Goal: Task Accomplishment & Management: Complete application form

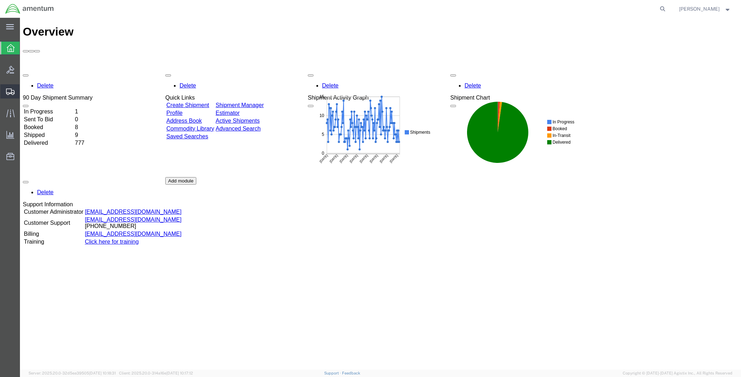
click at [0, 0] on span "Create Shipment" at bounding box center [0, 0] width 0 height 0
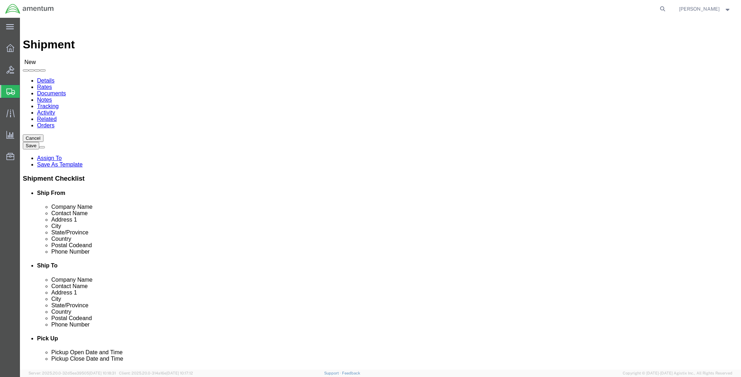
select select
type input "MCA"
select select "49941"
select select "[GEOGRAPHIC_DATA]"
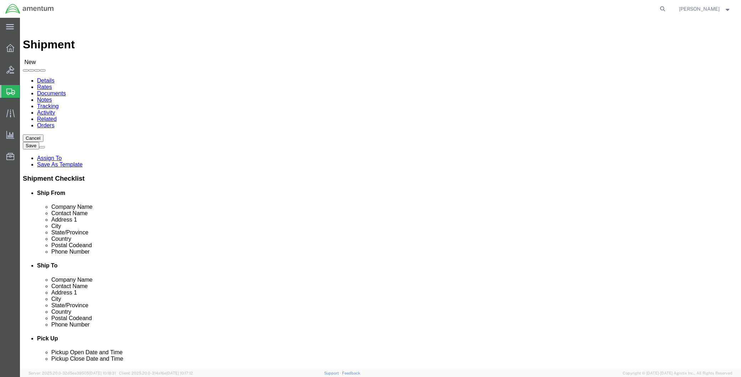
type input "WTU"
select select "49949"
select select "AZ"
drag, startPoint x: 440, startPoint y: 148, endPoint x: 392, endPoint y: 148, distance: 48.4
click div
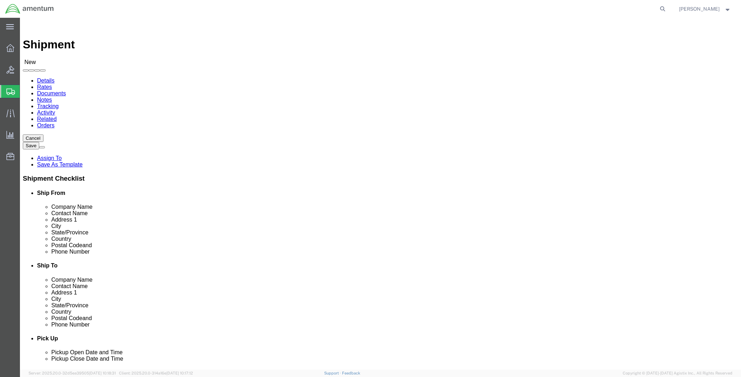
type input "TDY"
click input "text"
drag, startPoint x: 479, startPoint y: 256, endPoint x: 396, endPoint y: 257, distance: 83.3
click input "text"
paste input "isac.[PERSON_NAME]@associates."
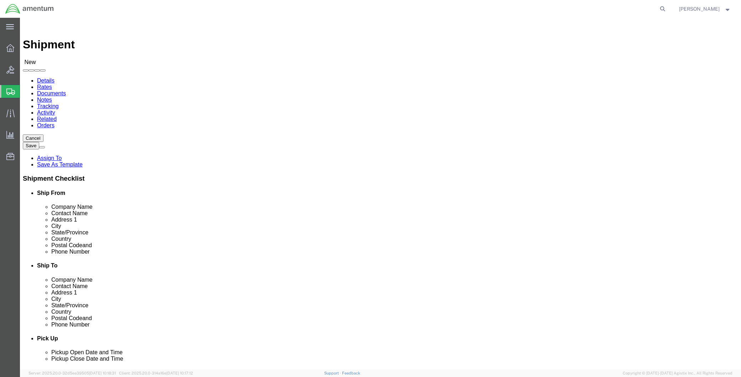
drag, startPoint x: 432, startPoint y: 256, endPoint x: 404, endPoint y: 255, distance: 27.8
click input "[EMAIL_ADDRESS][PERSON_NAME][DOMAIN_NAME]"
type input "[EMAIL_ADDRESS][PERSON_NAME][DOMAIN_NAME]"
click input "TDY"
click input "TDY ( [PERSON_NAME])"
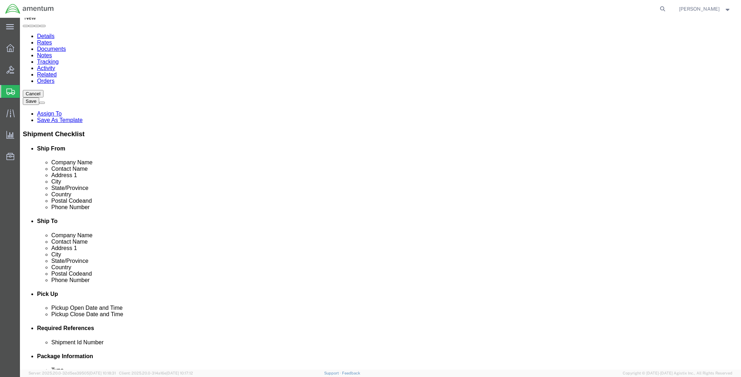
scroll to position [158, 0]
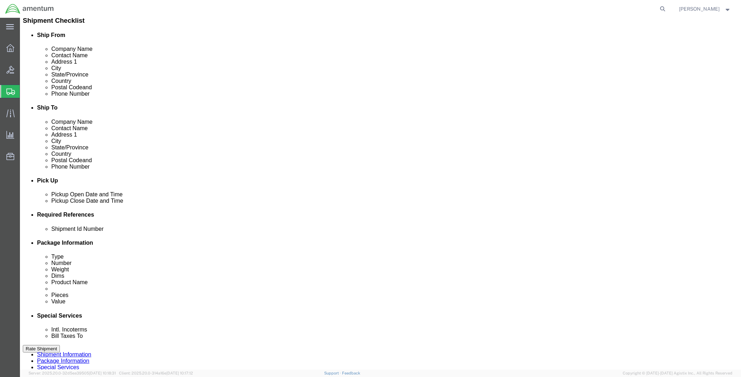
type input "TDY ([PERSON_NAME])"
click div
click input "12:00 PM"
type input "8:00 AM"
click button "Apply"
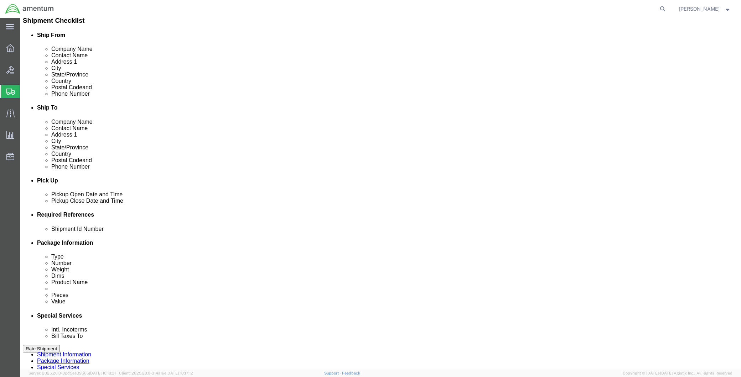
click div
type input "2:00 PM"
click button "Apply"
click input "text"
type input "CBP"
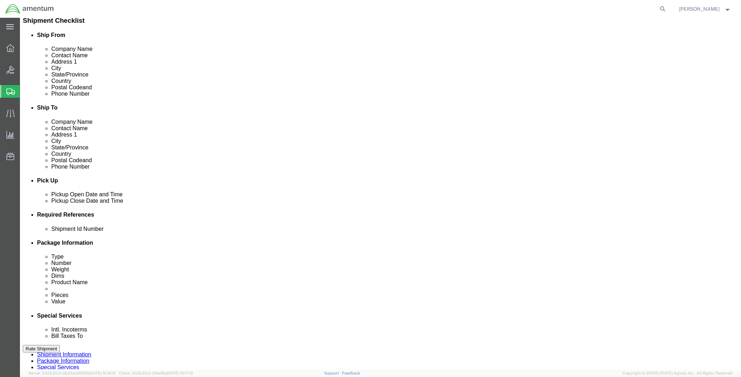
drag, startPoint x: 545, startPoint y: 260, endPoint x: 496, endPoint y: 279, distance: 52.4
click button "Add reference"
click select "Select Account Type Activity ID Airline Appointment Number ASN Batch Request # …"
select select "DEPT"
click select "Select Account Type Activity ID Airline Appointment Number ASN Batch Request # …"
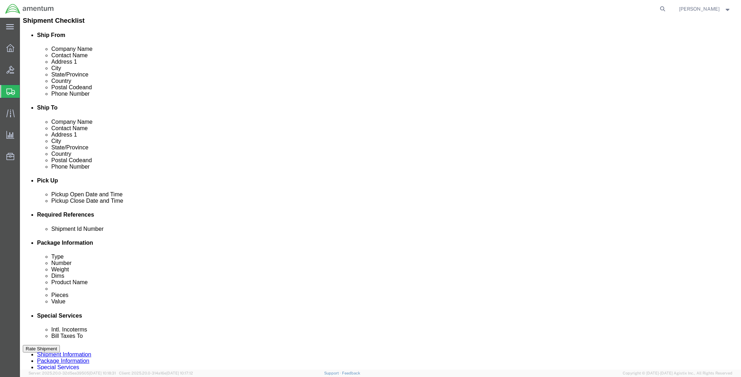
click input "text"
type input "MECH TOOLS"
click button "Add reference"
drag, startPoint x: 445, startPoint y: 285, endPoint x: 447, endPoint y: 280, distance: 5.8
click select "Select Account Type Activity ID Airline Appointment Number ASN Batch Request # …"
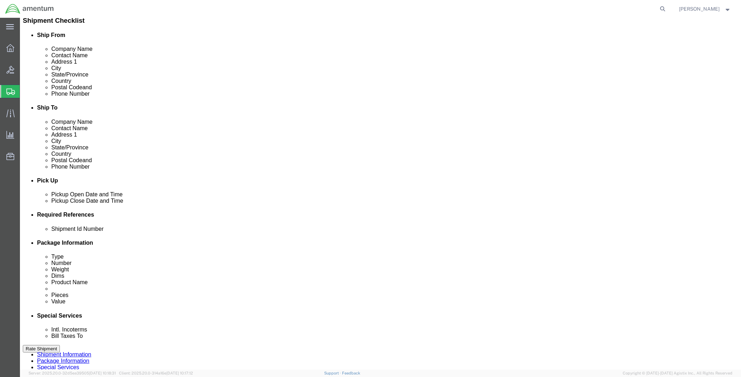
select select "CUSTREF"
click select "Select Account Type Activity ID Airline Appointment Number ASN Batch Request # …"
click input "MECH TOOLS"
drag, startPoint x: 348, startPoint y: 283, endPoint x: 258, endPoint y: 283, distance: 89.0
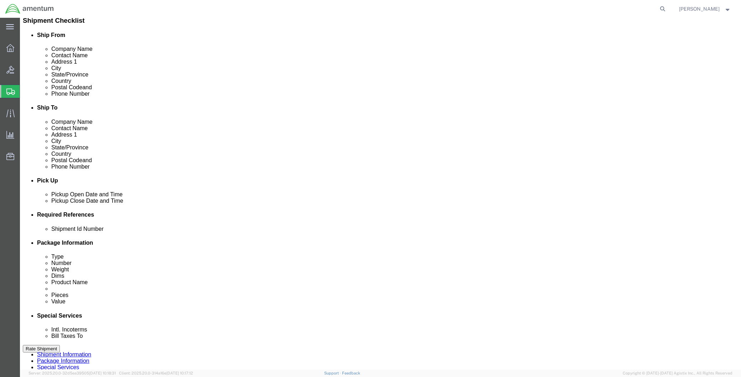
click div "Select Account Type Activity ID Airline Appointment Number ASN Batch Request # …"
type input "TDY MECH TOOLS"
drag, startPoint x: 486, startPoint y: 281, endPoint x: 504, endPoint y: 279, distance: 18.3
click input "text"
paste input "TDY MECH TOOLS"
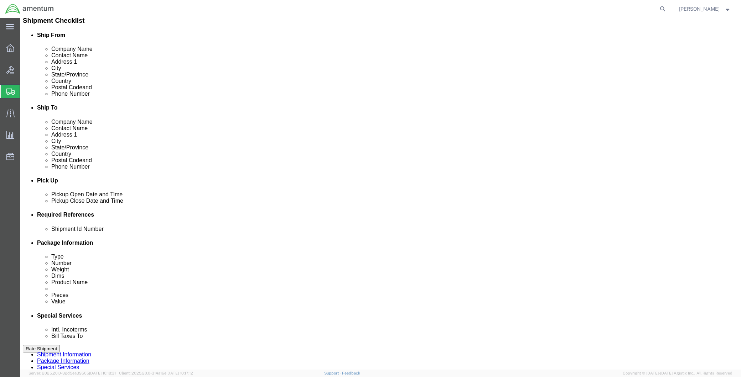
type input "TDY MECH TOOLS"
click button "Add reference"
click select "Select Account Type Activity ID Airline Appointment Number ASN Batch Request # …"
select select "PROJNUM"
click select "Select Account Type Activity ID Airline Appointment Number ASN Batch Request # …"
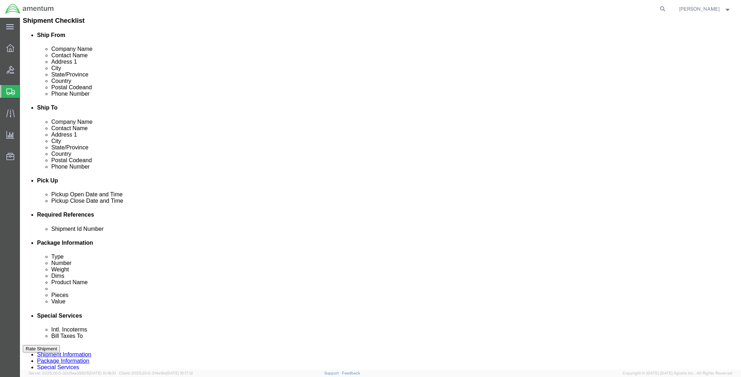
click input "text"
paste input "6118.04.03.2219.MCA.0000"
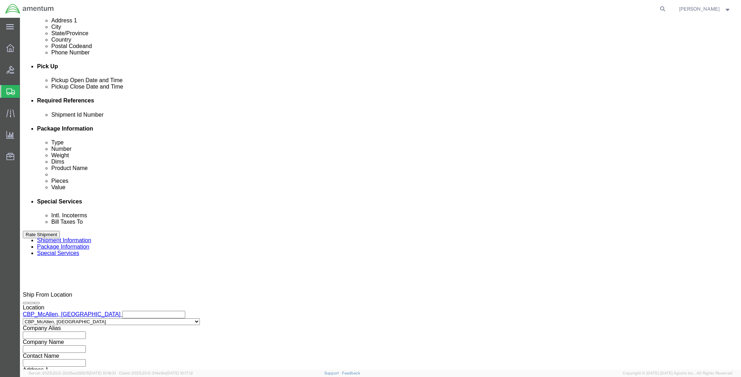
scroll to position [276, 0]
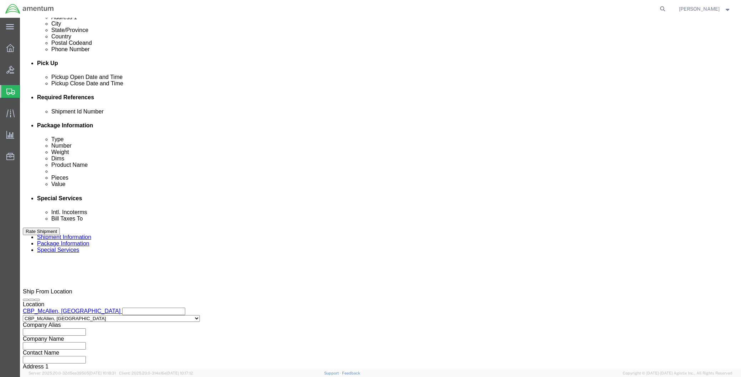
type input "6118.04.03.2219.MCA.0000"
click button "Continue"
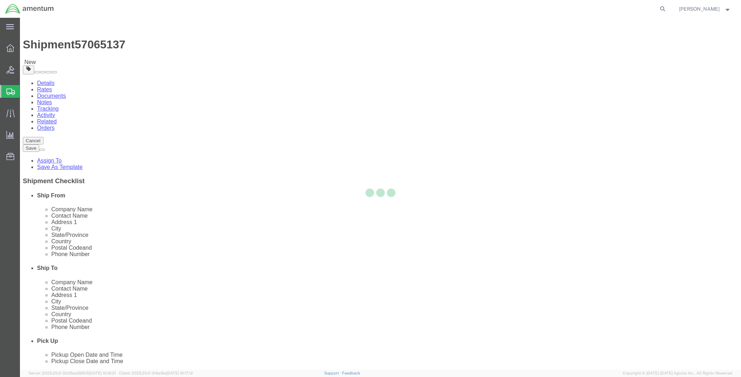
select select "CBOX"
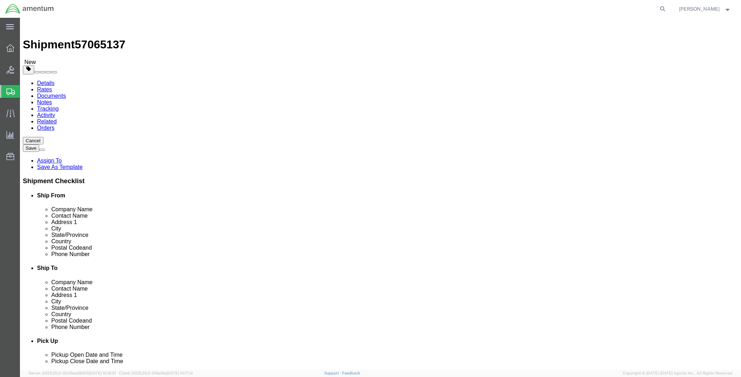
click input "text"
type input "23"
type input "13"
click input "0.00"
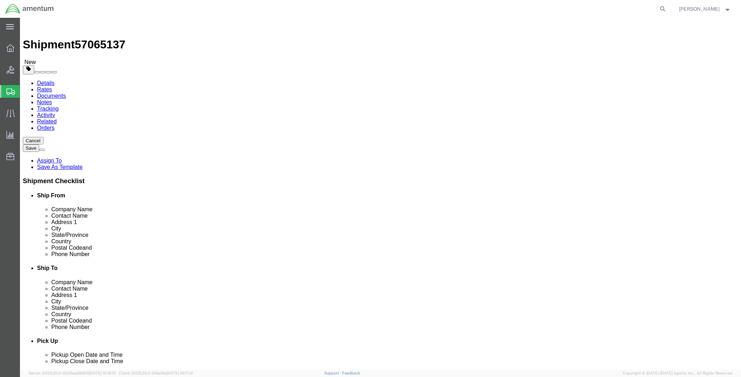
drag, startPoint x: 124, startPoint y: 163, endPoint x: 46, endPoint y: 163, distance: 77.6
click div "Weight 0.00 Select kgs lbs Ship. t°"
type input "57"
click link "Add Content"
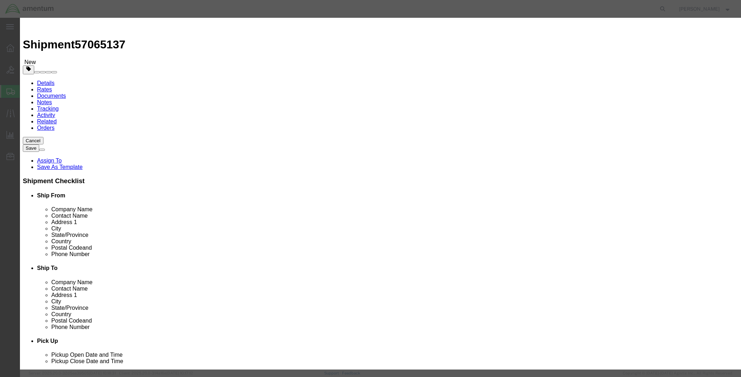
click input "text"
drag, startPoint x: 277, startPoint y: 54, endPoint x: 235, endPoint y: 54, distance: 42.7
click div "MECH TOOLS"
type input "MECH TOOLS"
click textarea
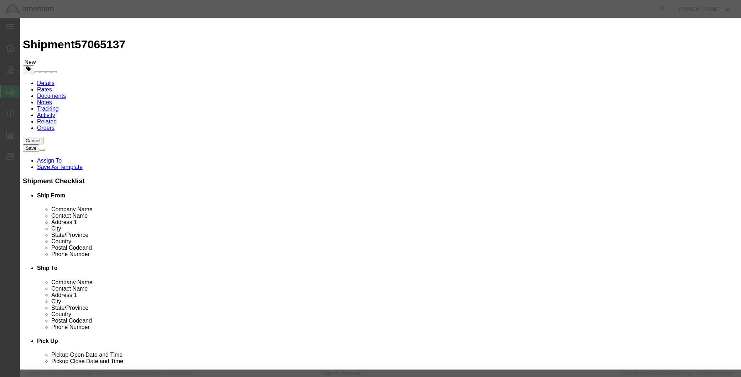
paste textarea "MECH TOOLS"
type textarea "MECH TOOLS"
click input "0"
type input "1"
type input "2500.00"
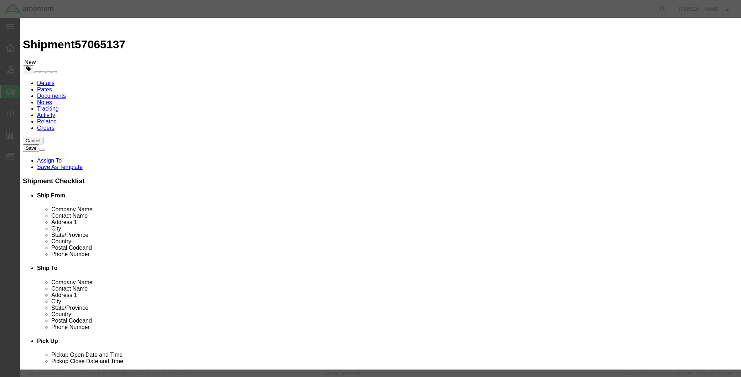
click input "checkbox"
checkbox input "true"
click button "Save & Close"
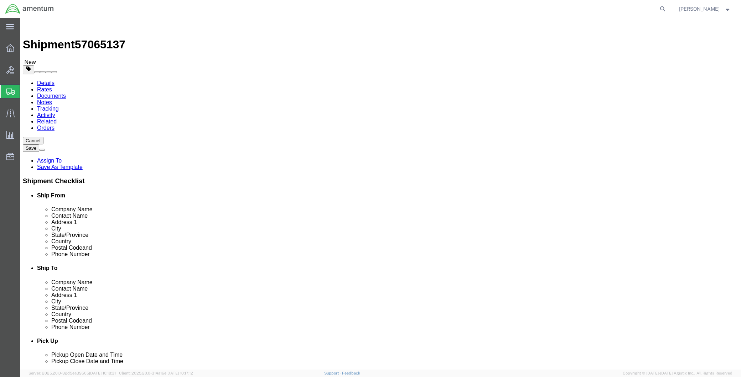
drag, startPoint x: 560, startPoint y: 279, endPoint x: 553, endPoint y: 282, distance: 8.5
click button "Continue"
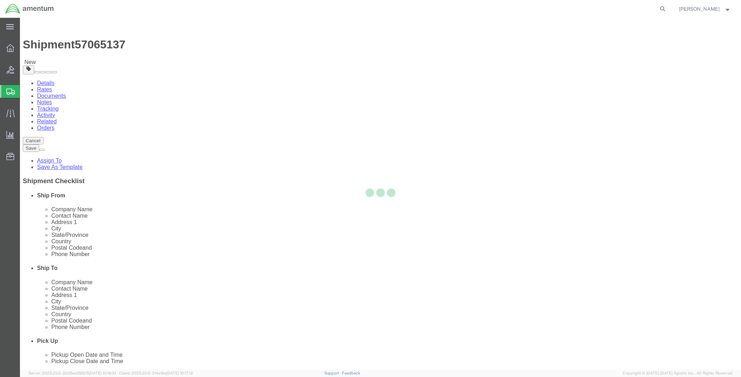
select select
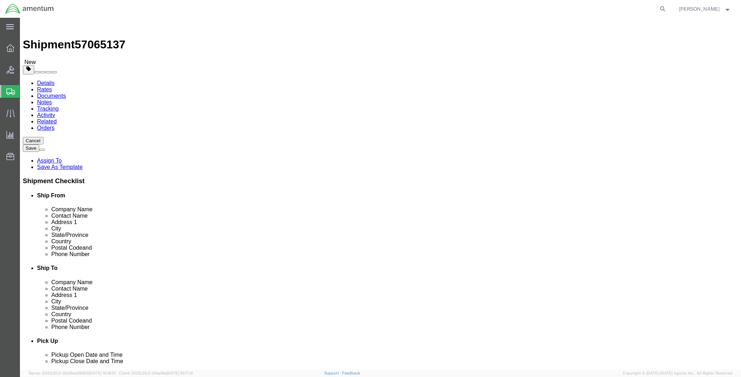
click span "Select one or more"
click span "Site Support"
select select "PICKUP_SITE_SUPPORT"
click div "Services Select one or more Air Ride Truck Blanket Wrap Carnet Consolidated Shi…"
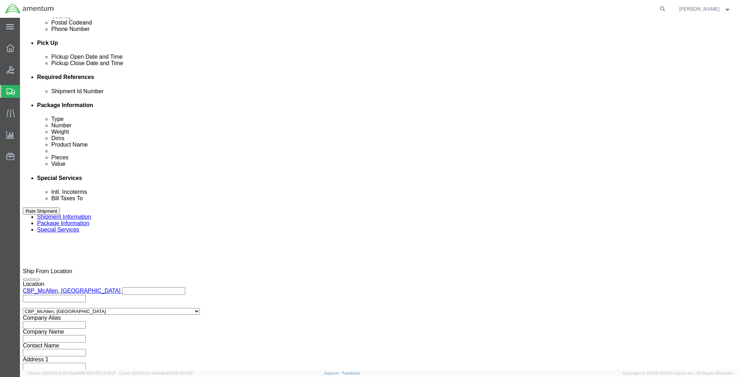
scroll to position [316, 0]
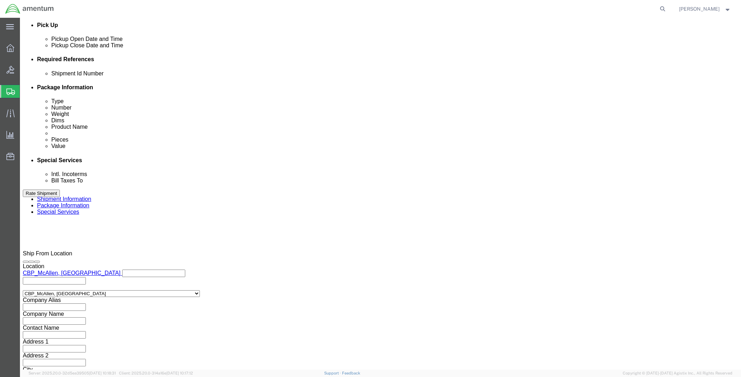
click input "text"
type input "2500.00"
click div "Shipment Notification"
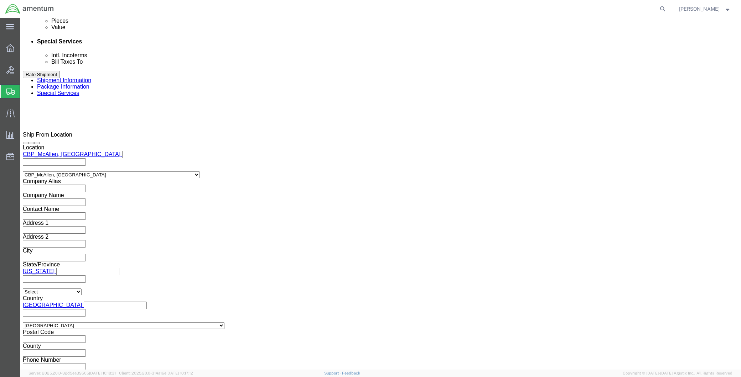
scroll to position [554, 0]
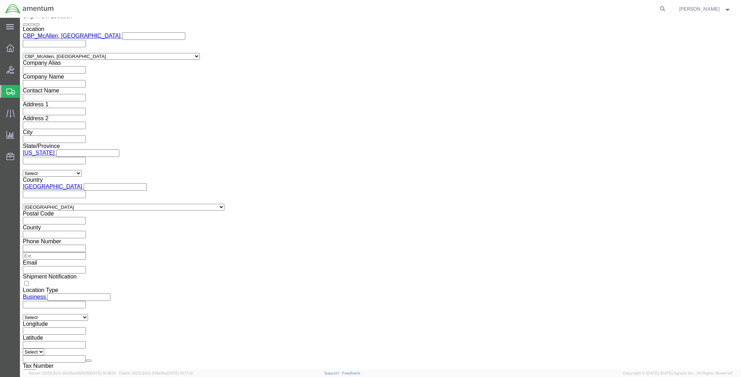
click button "Rate Shipment"
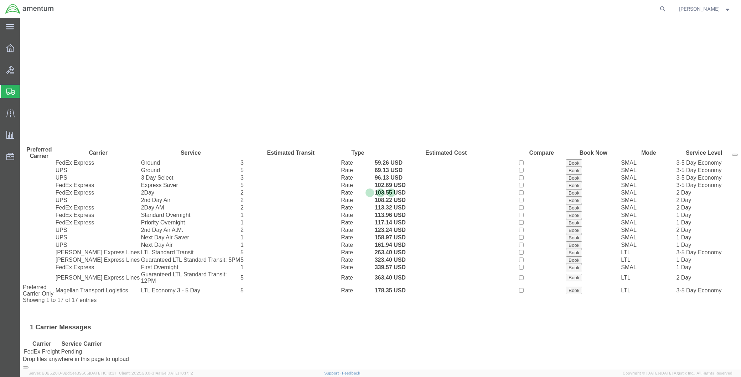
scroll to position [21, 0]
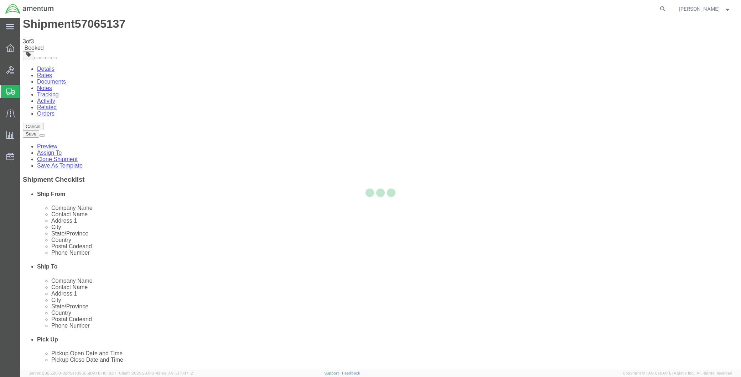
scroll to position [0, 0]
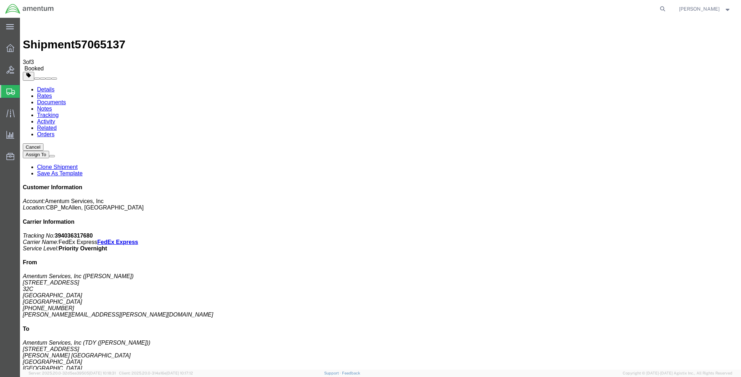
drag, startPoint x: 329, startPoint y: 125, endPoint x: 275, endPoint y: 215, distance: 105.1
